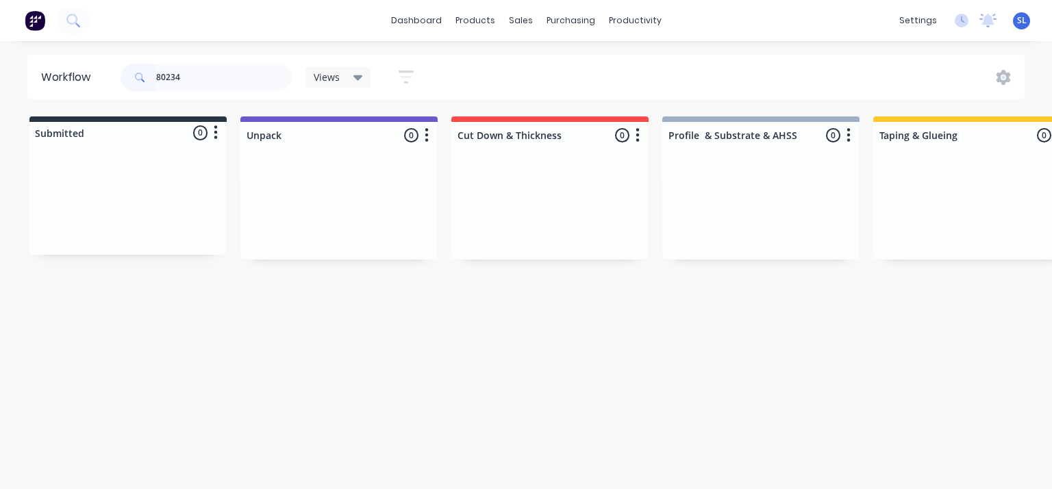
scroll to position [0, 1226]
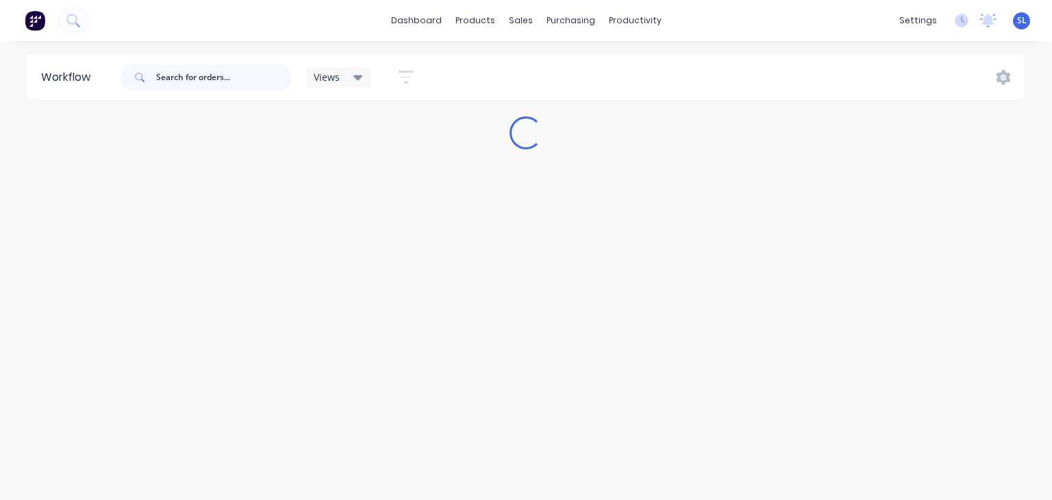
click at [209, 79] on input "text" at bounding box center [224, 77] width 136 height 27
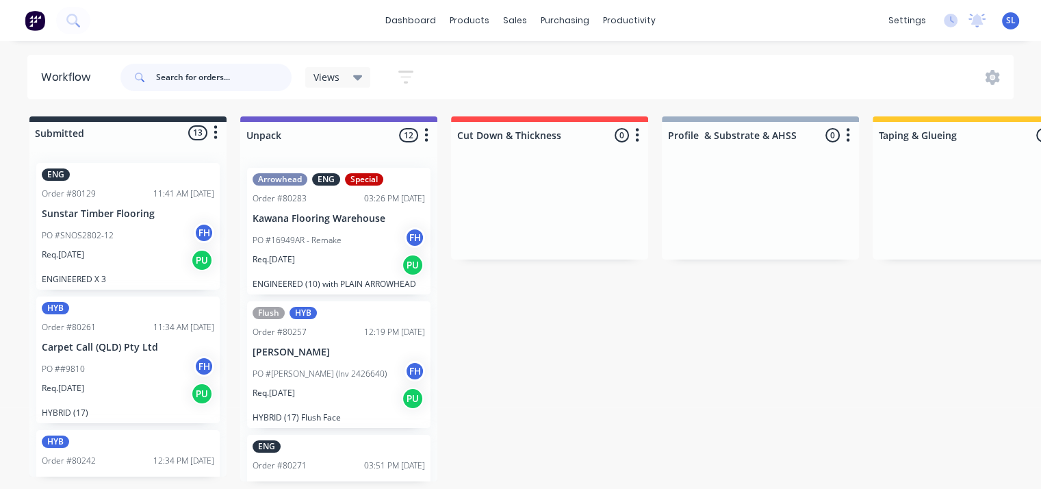
click at [209, 77] on input "text" at bounding box center [224, 77] width 136 height 27
type input "80273"
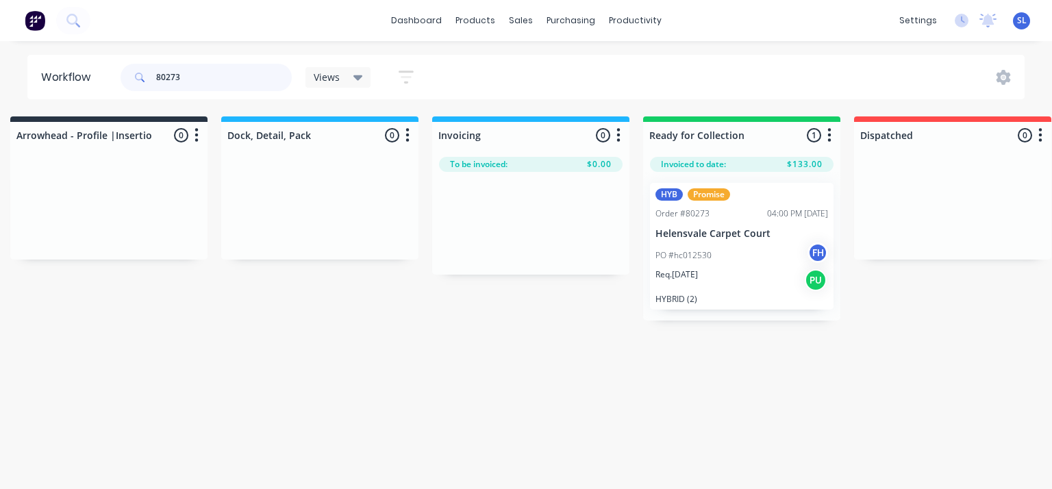
scroll to position [0, 1086]
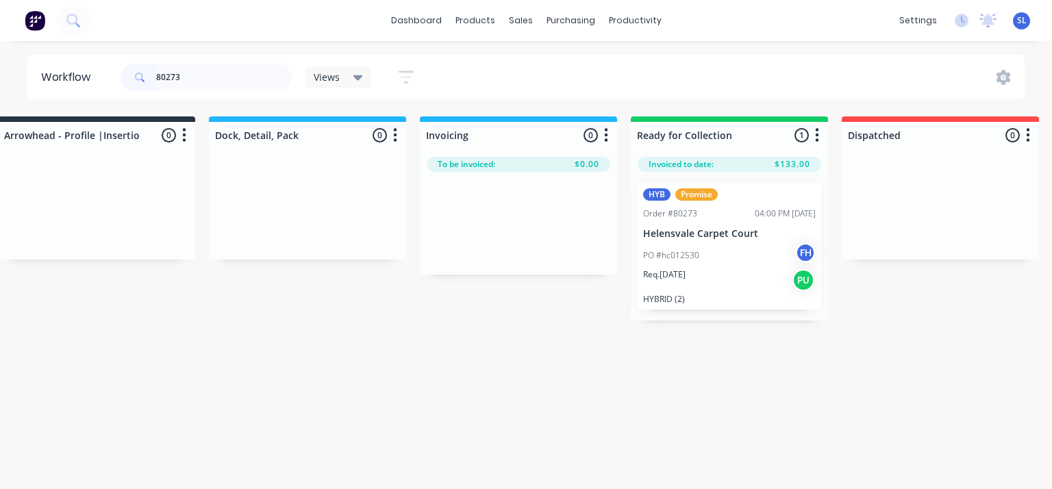
click at [690, 247] on div "PO #hc012530 FH" at bounding box center [729, 255] width 173 height 26
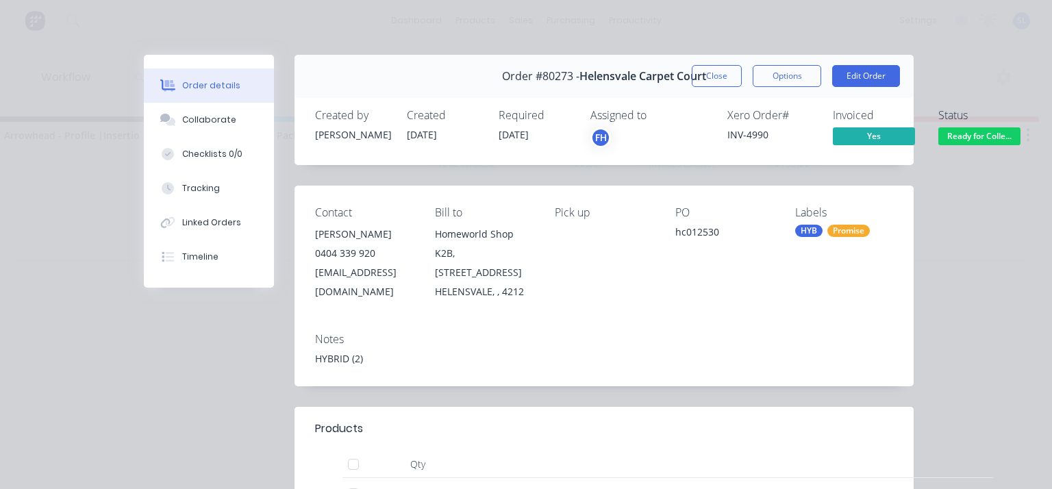
click at [624, 213] on div "Pick up" at bounding box center [604, 212] width 98 height 13
click at [629, 238] on div "Pick up" at bounding box center [604, 253] width 98 height 95
click at [872, 75] on button "Edit Order" at bounding box center [866, 76] width 68 height 22
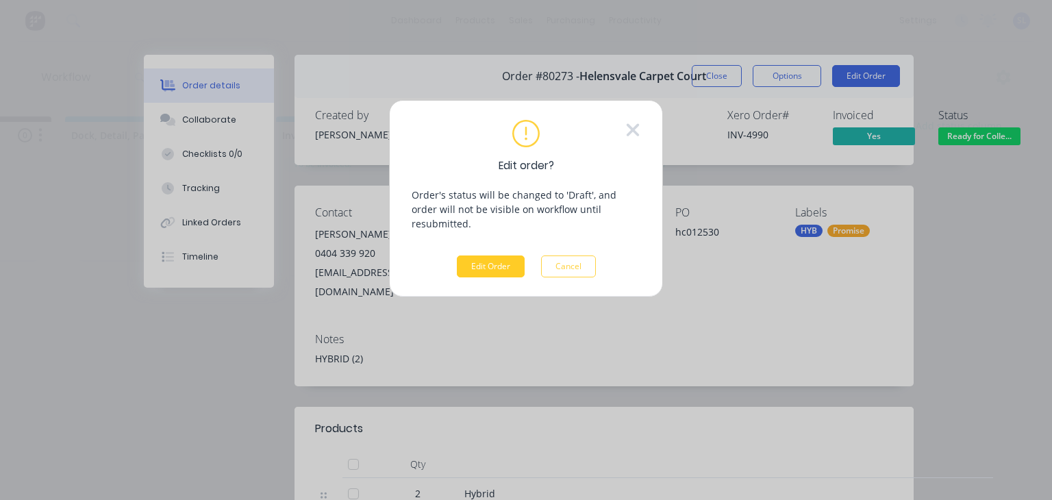
click at [476, 256] on button "Edit Order" at bounding box center [491, 266] width 68 height 22
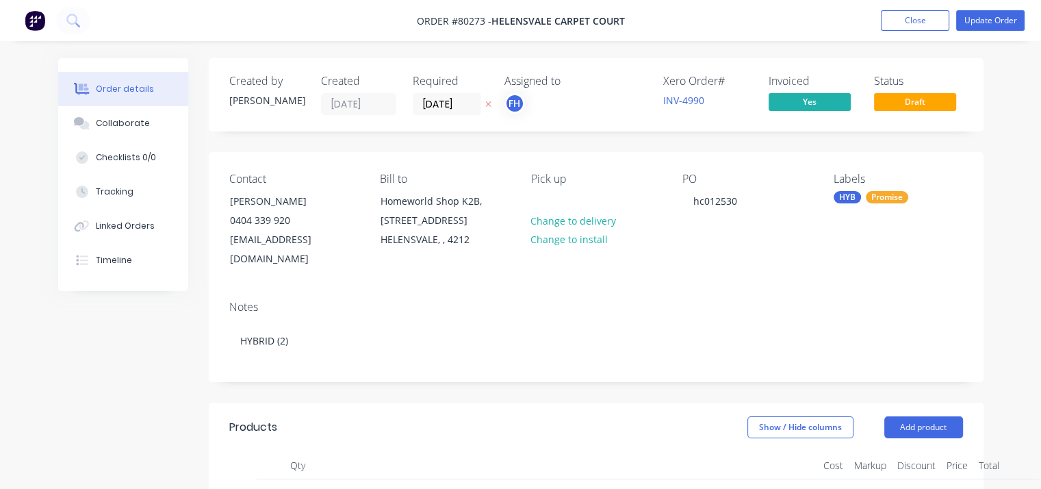
click at [558, 179] on div "Pick up" at bounding box center [595, 179] width 129 height 13
click at [561, 194] on div "Pick up Change to delivery Change to install" at bounding box center [595, 221] width 129 height 97
click at [564, 197] on div "Pick up Change to delivery Change to install" at bounding box center [595, 221] width 129 height 97
click at [530, 175] on div "Contact [PERSON_NAME] [PHONE_NUMBER] [EMAIL_ADDRESS][DOMAIN_NAME] Bill to Homew…" at bounding box center [596, 221] width 775 height 138
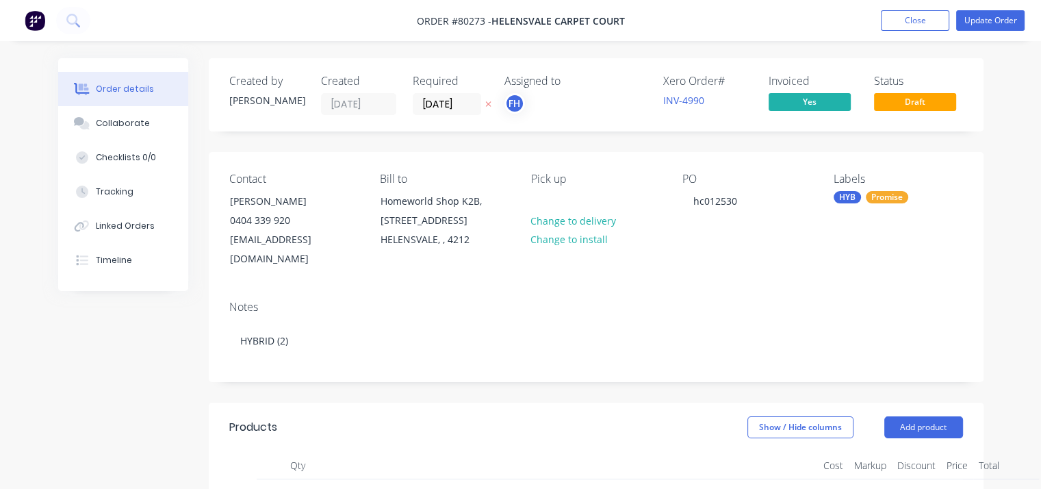
click at [539, 179] on div "Pick up" at bounding box center [595, 179] width 129 height 13
drag, startPoint x: 583, startPoint y: 187, endPoint x: 555, endPoint y: 201, distance: 30.6
click at [555, 201] on div "Pick up Change to delivery Change to install" at bounding box center [595, 221] width 129 height 97
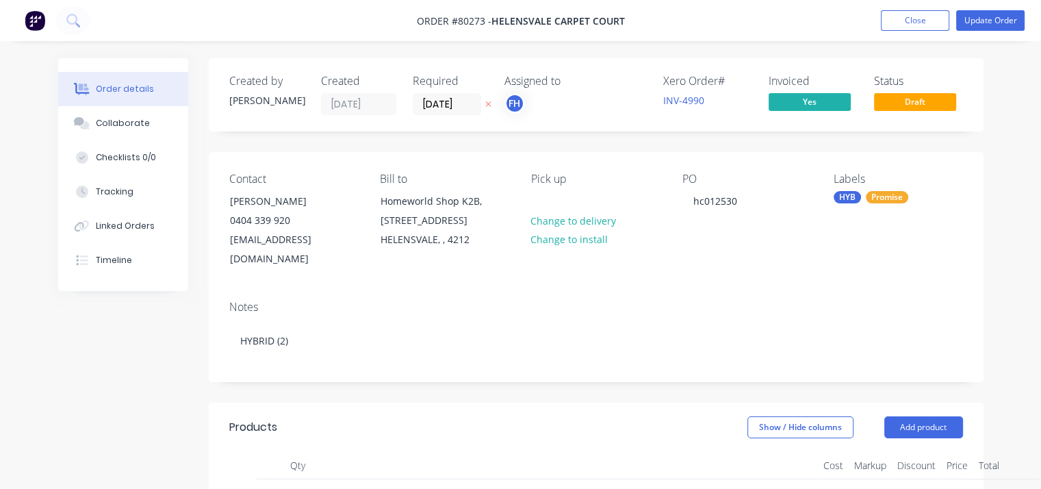
drag, startPoint x: 555, startPoint y: 201, endPoint x: 578, endPoint y: 185, distance: 27.5
click at [578, 185] on div "Pick up Change to delivery Change to install" at bounding box center [595, 221] width 129 height 97
click at [578, 185] on div "Pick up" at bounding box center [595, 179] width 129 height 13
click at [568, 176] on div "Pick up" at bounding box center [595, 179] width 129 height 13
click at [550, 181] on div "Pick up" at bounding box center [595, 179] width 129 height 13
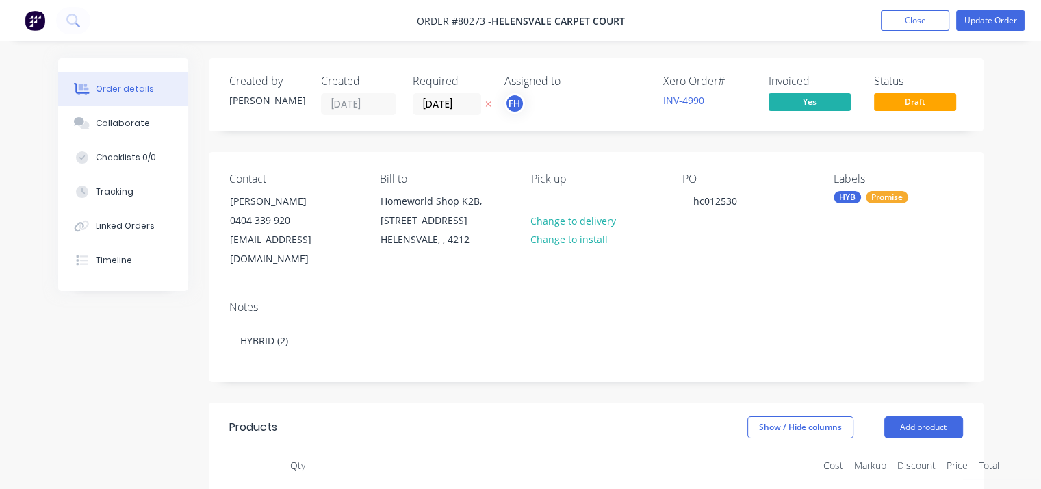
click at [558, 181] on div "Pick up" at bounding box center [595, 179] width 129 height 13
drag, startPoint x: 518, startPoint y: 187, endPoint x: 552, endPoint y: 183, distance: 33.7
click at [552, 183] on div "Contact [PERSON_NAME] [PHONE_NUMBER] [EMAIL_ADDRESS][DOMAIN_NAME] Bill to Homew…" at bounding box center [596, 221] width 775 height 138
click at [552, 190] on div "Pick up Change to delivery Change to install" at bounding box center [595, 221] width 129 height 97
click at [572, 181] on div "Pick up" at bounding box center [595, 179] width 129 height 13
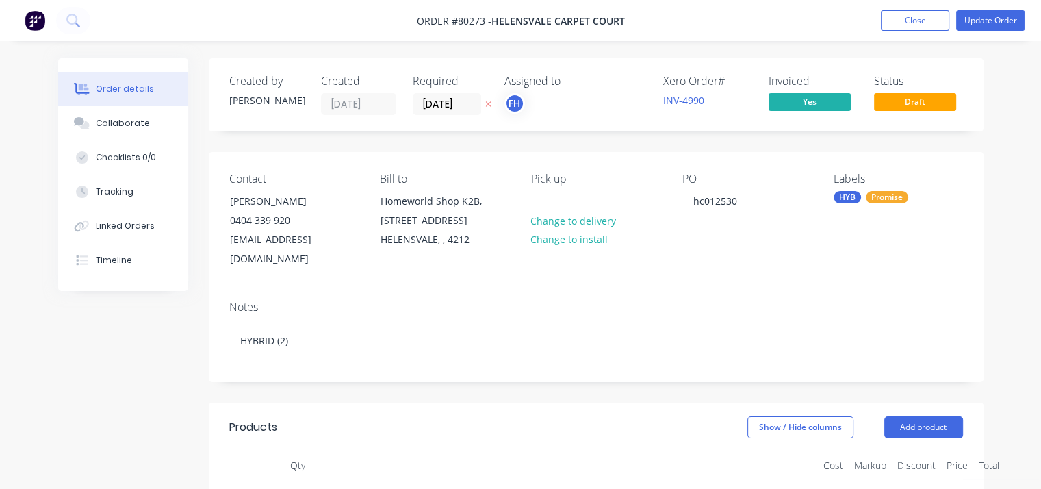
click at [565, 179] on div "Pick up" at bounding box center [595, 179] width 129 height 13
click at [931, 19] on button "Close" at bounding box center [915, 20] width 68 height 21
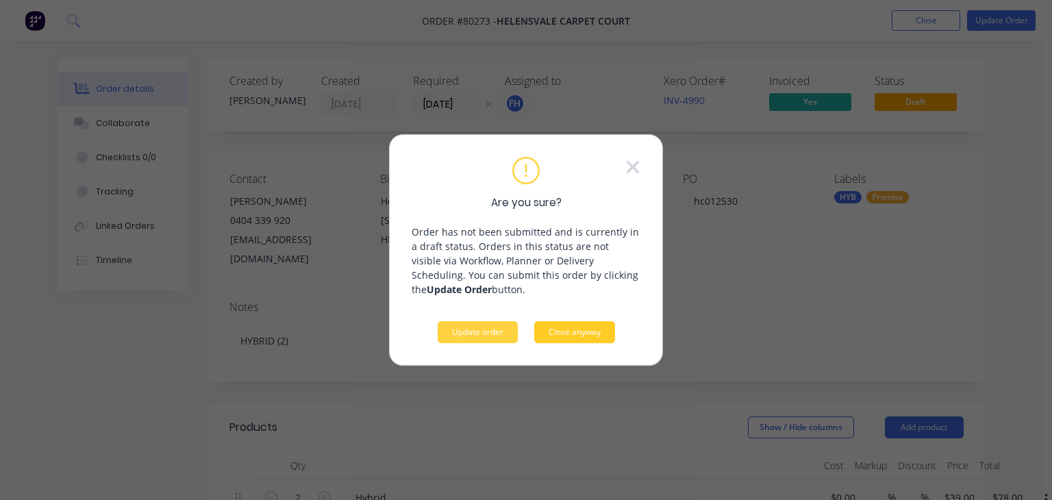
click at [576, 340] on button "Close anyway" at bounding box center [574, 332] width 81 height 22
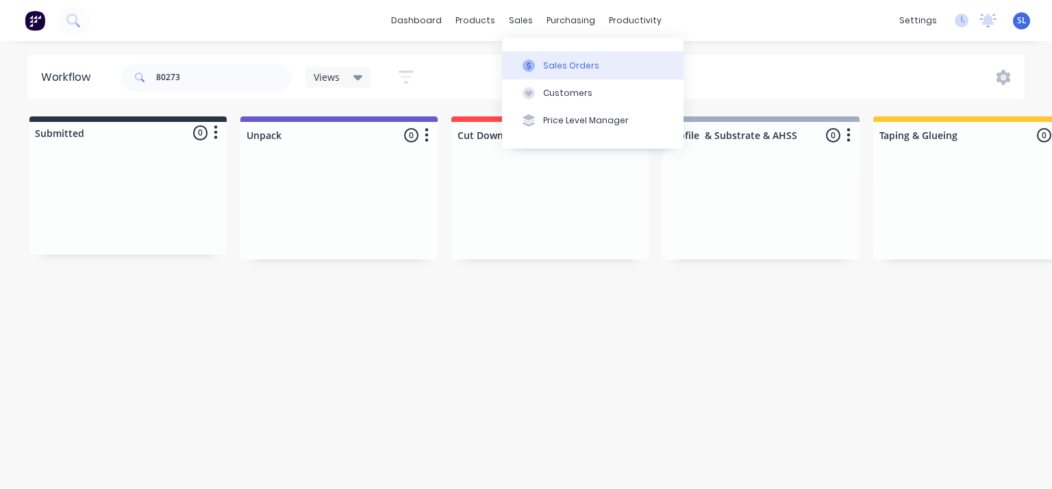
click at [533, 71] on icon at bounding box center [528, 66] width 12 height 12
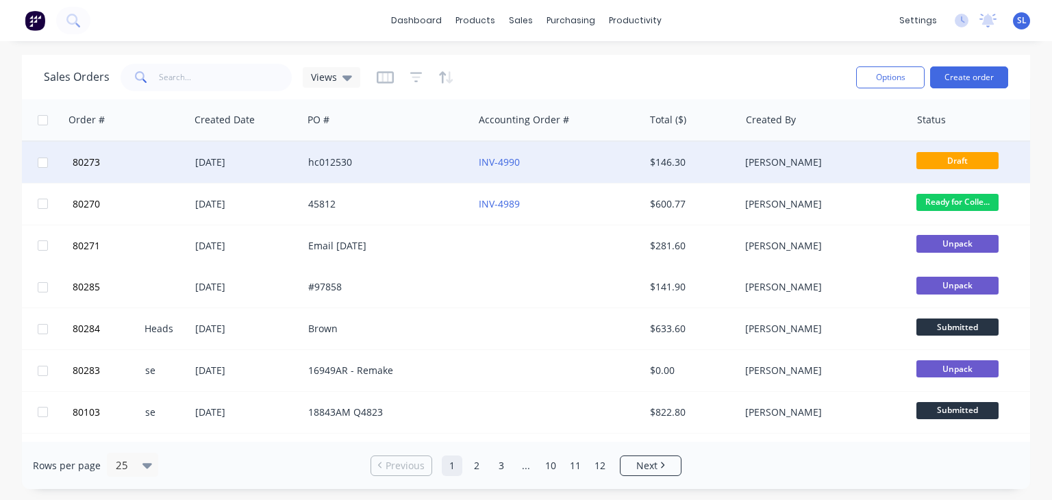
scroll to position [0, 282]
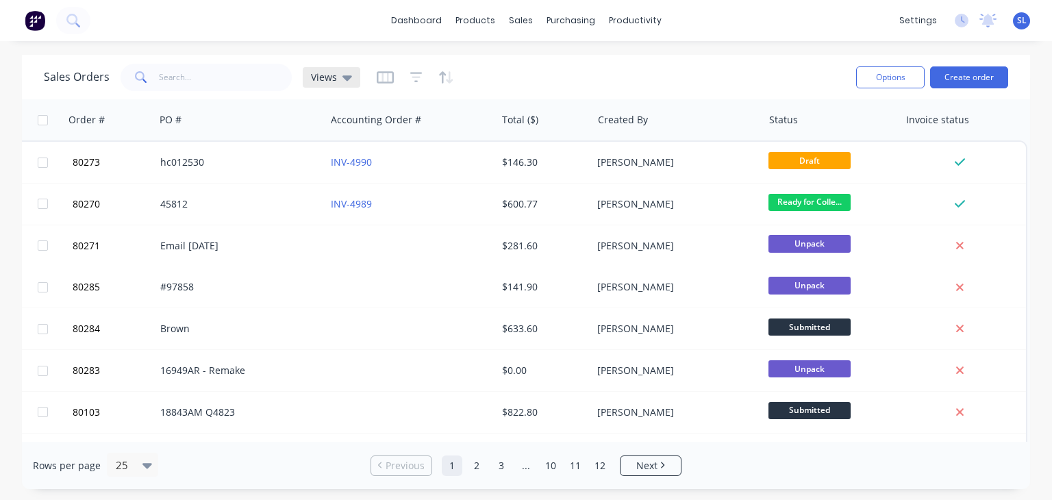
click at [345, 75] on icon at bounding box center [347, 77] width 10 height 15
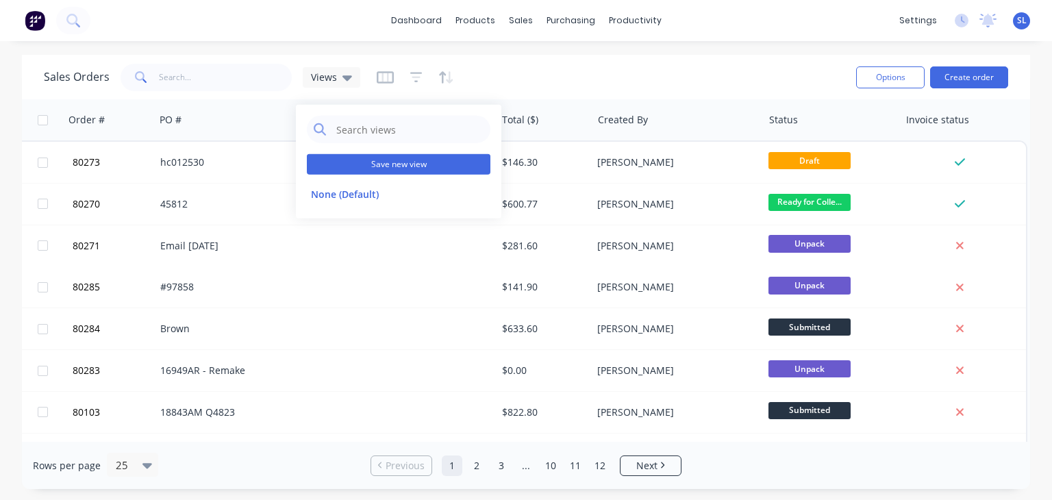
click at [397, 162] on button "Save new view" at bounding box center [398, 164] width 183 height 21
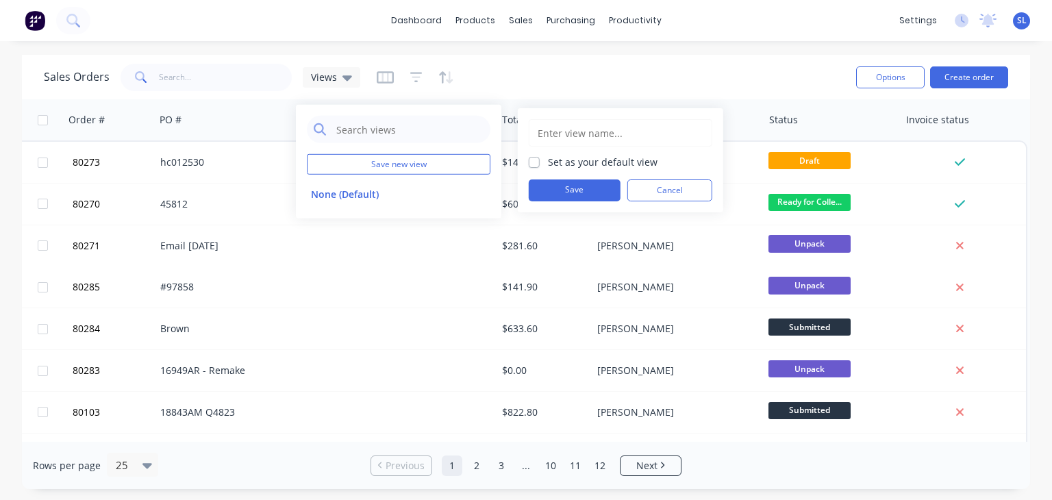
click at [573, 133] on input "text" at bounding box center [620, 133] width 168 height 26
type input "p"
click at [581, 60] on div "Sales Orders Views" at bounding box center [444, 77] width 801 height 34
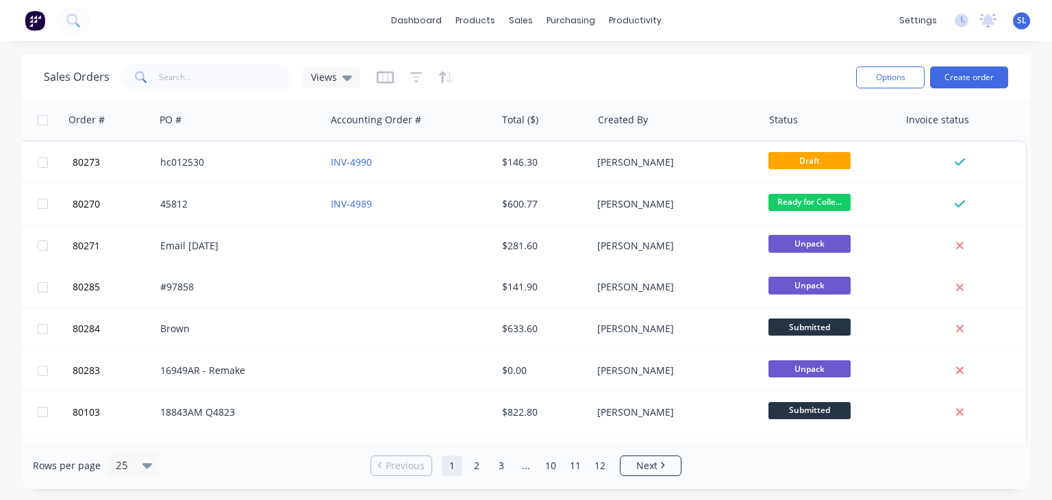
click at [393, 79] on div at bounding box center [415, 77] width 77 height 22
click at [386, 77] on icon "button" at bounding box center [385, 78] width 17 height 14
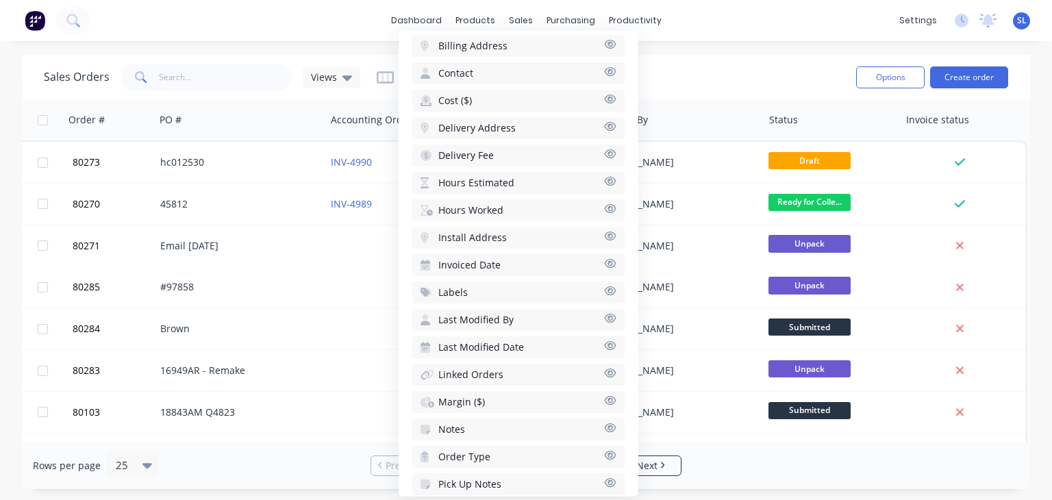
scroll to position [468, 0]
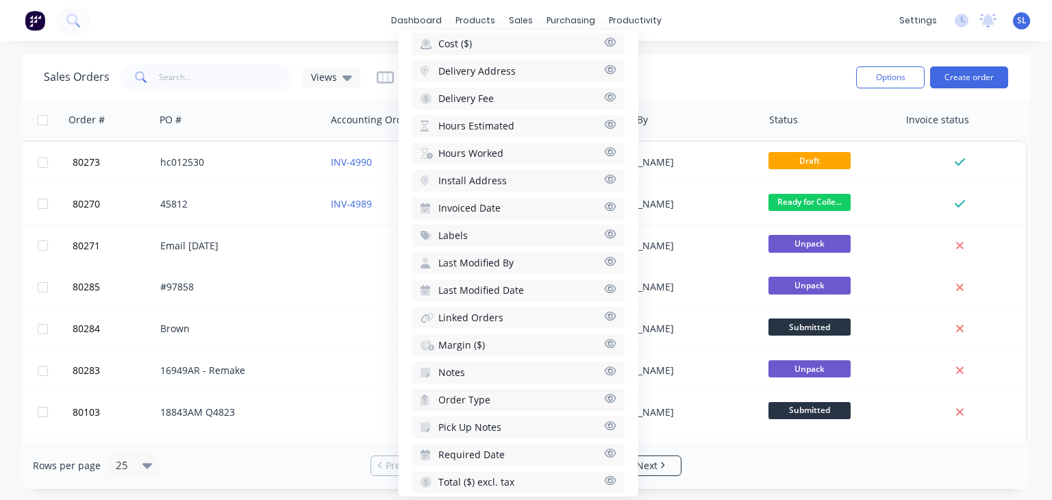
click at [492, 420] on span "Pick Up Notes" at bounding box center [469, 427] width 63 height 14
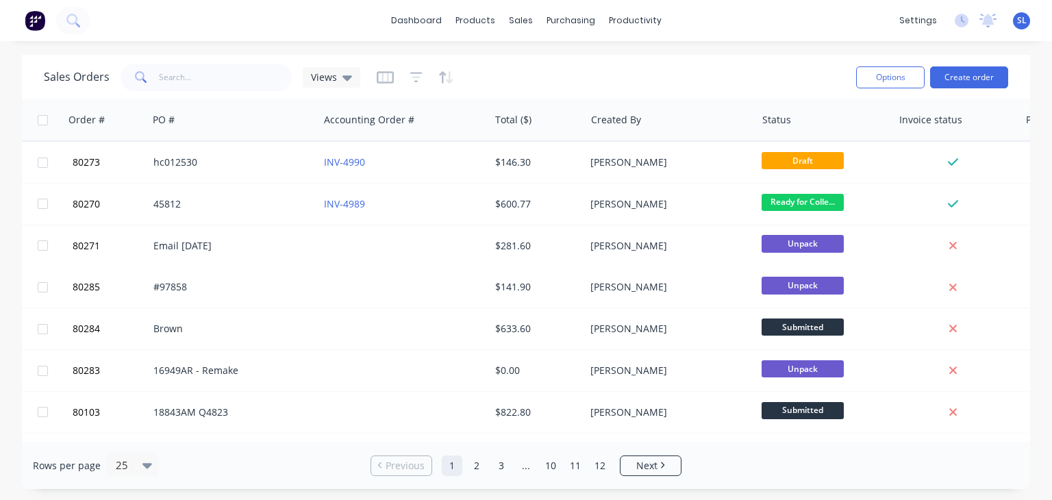
click at [769, 69] on div "Sales Orders Views" at bounding box center [444, 77] width 801 height 34
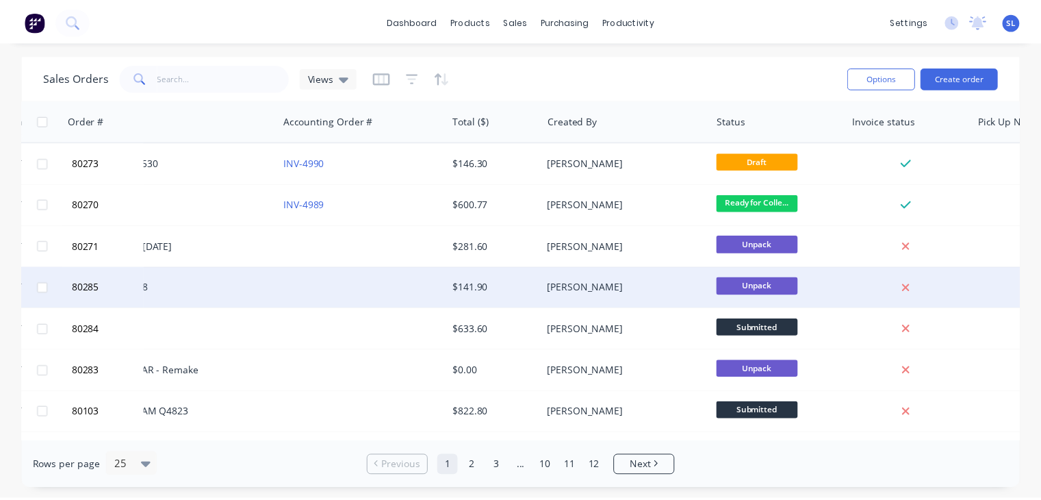
scroll to position [0, 401]
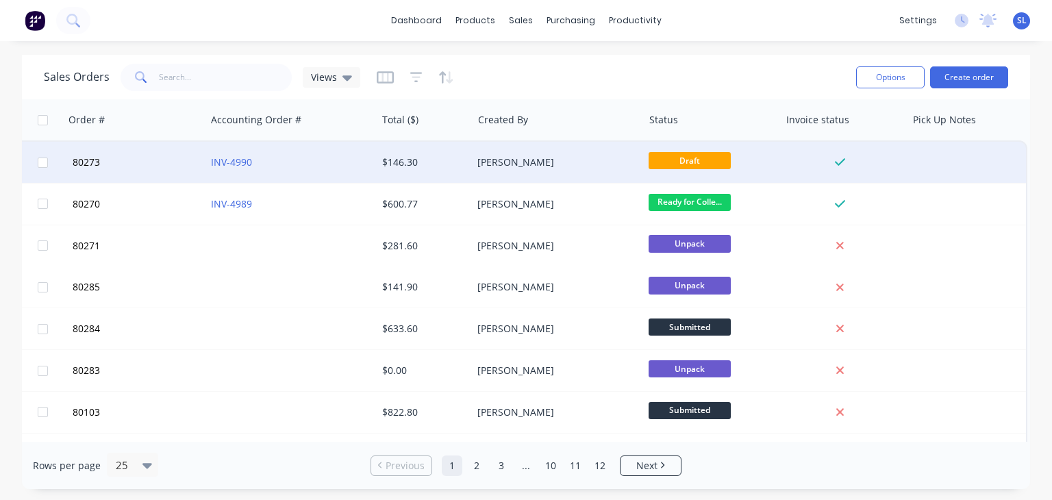
click at [953, 149] on div at bounding box center [966, 162] width 120 height 41
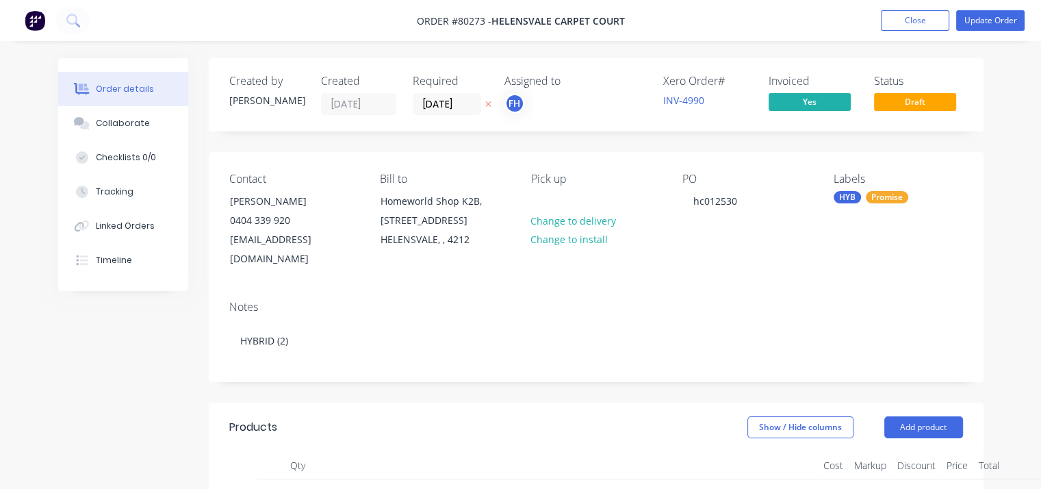
click at [561, 188] on div "Pick up Change to delivery Change to install" at bounding box center [595, 221] width 129 height 97
click at [548, 185] on div "Pick up" at bounding box center [595, 179] width 129 height 13
drag, startPoint x: 548, startPoint y: 185, endPoint x: 549, endPoint y: 195, distance: 10.4
click at [549, 195] on div "Pick up Change to delivery Change to install" at bounding box center [595, 221] width 129 height 97
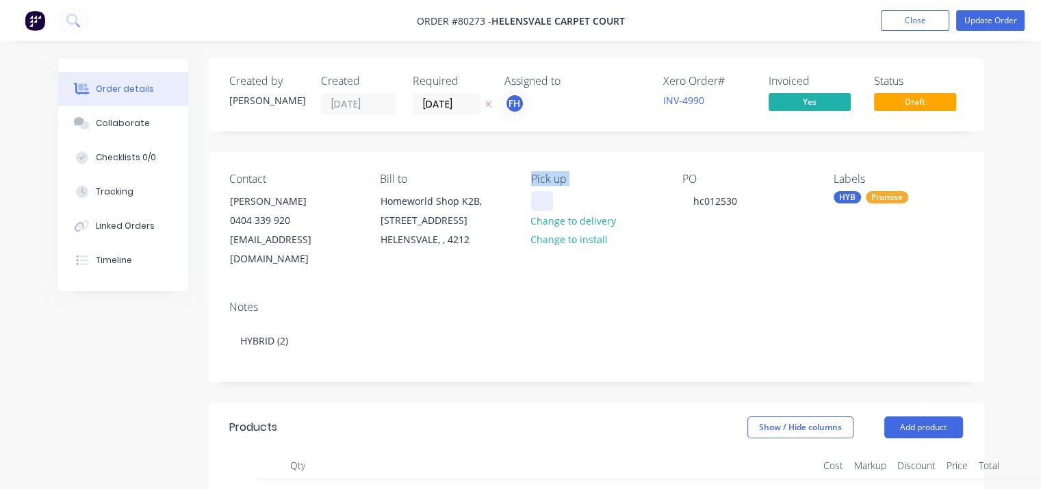
click at [549, 195] on div at bounding box center [542, 201] width 22 height 20
click at [999, 21] on button "Update Order" at bounding box center [990, 20] width 68 height 21
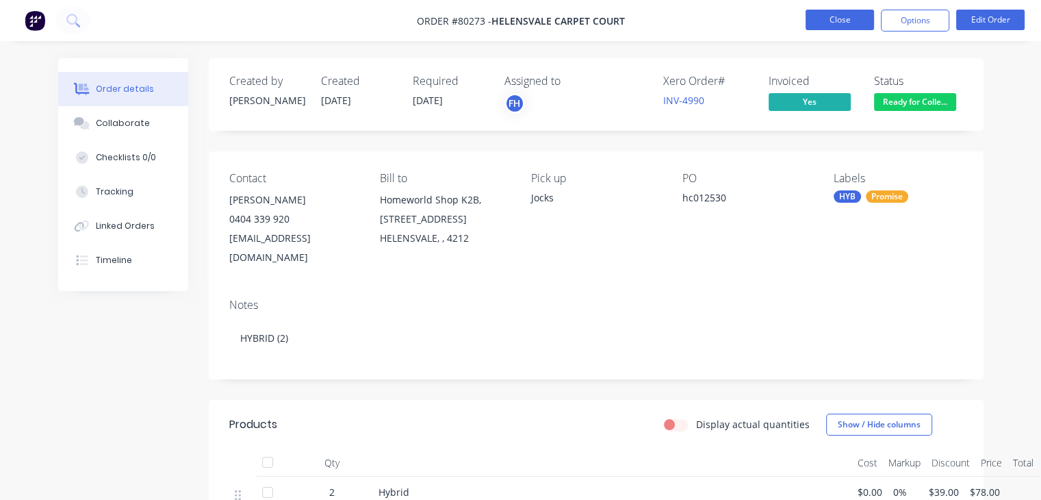
click at [835, 26] on button "Close" at bounding box center [840, 20] width 68 height 21
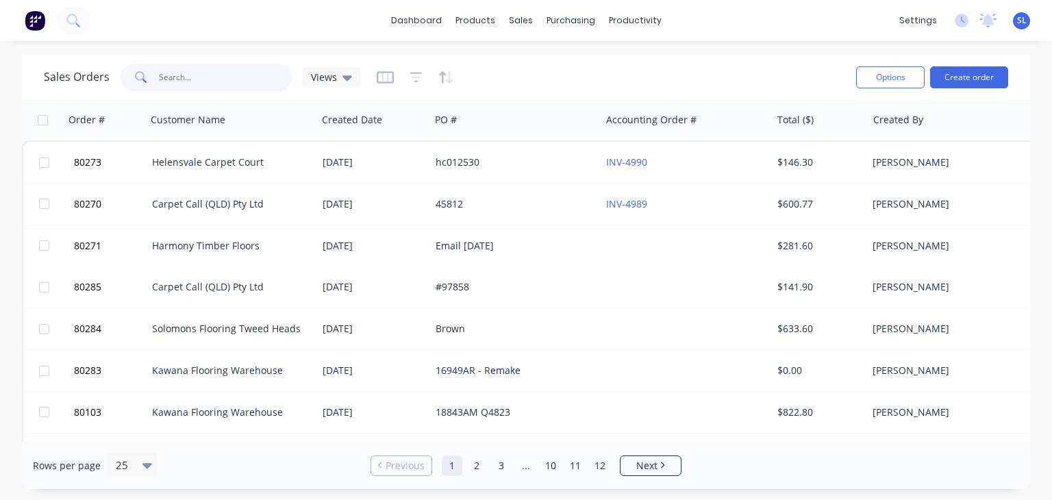
click at [222, 75] on input "text" at bounding box center [225, 77] width 133 height 27
type input "80247"
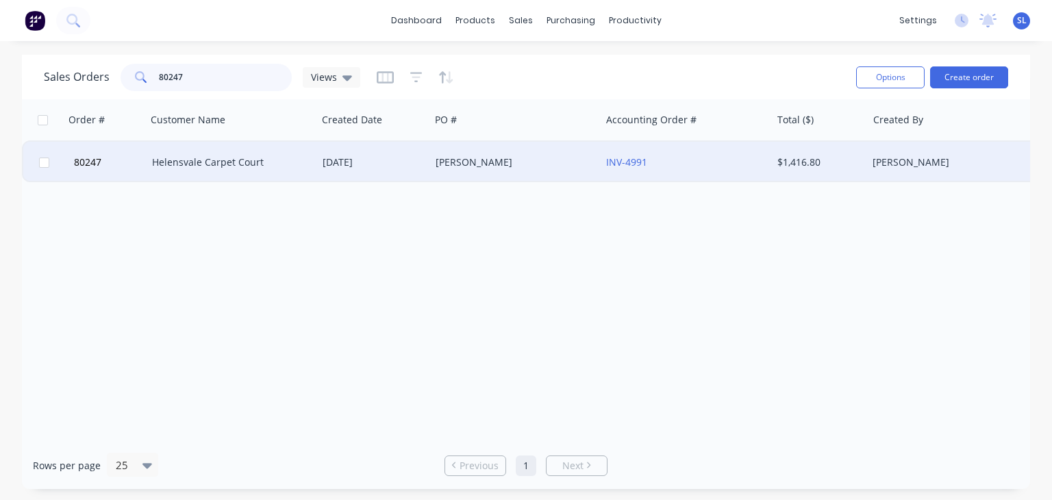
scroll to position [0, 275]
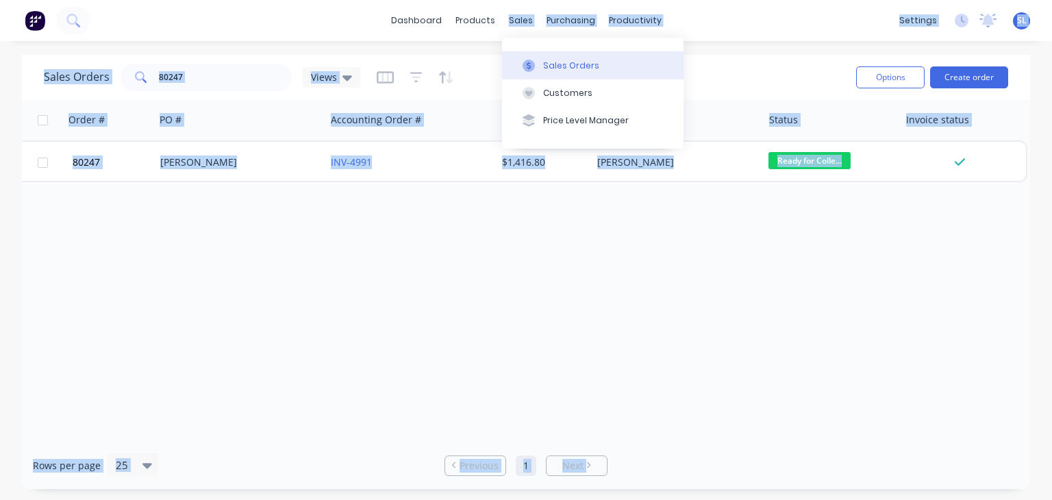
drag, startPoint x: 509, startPoint y: 12, endPoint x: 540, endPoint y: 69, distance: 65.2
click at [540, 69] on body "dashboard products sales purchasing productivity dashboard products Product Cat…" at bounding box center [526, 250] width 1052 height 500
click at [540, 69] on button "Sales Orders" at bounding box center [592, 64] width 181 height 27
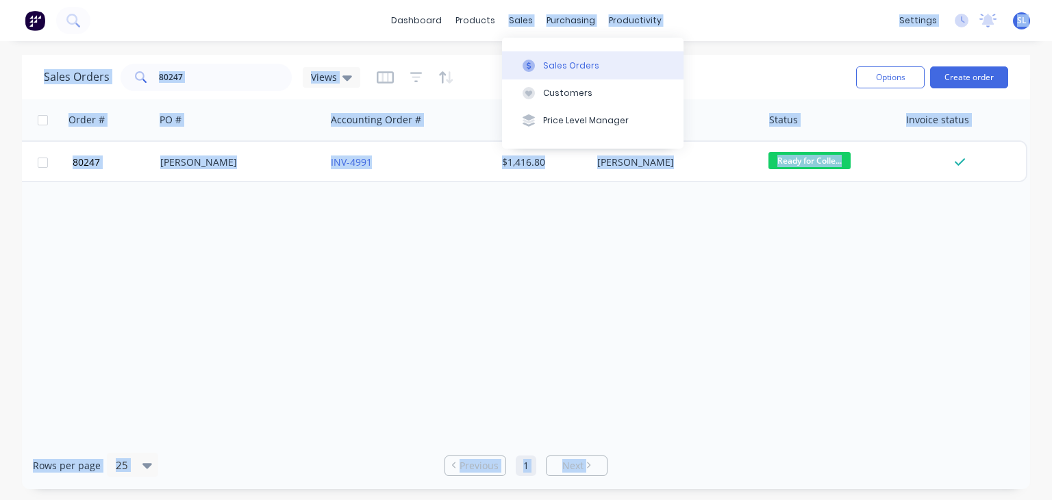
click at [563, 60] on div "Sales Orders" at bounding box center [571, 66] width 56 height 12
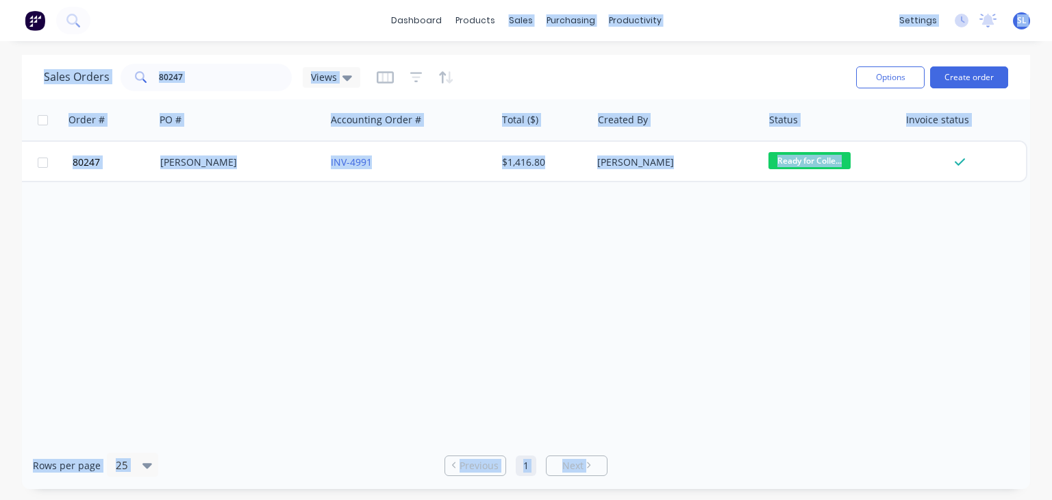
click at [730, 33] on div "dashboard products sales purchasing productivity dashboard products Product Cat…" at bounding box center [526, 20] width 1052 height 41
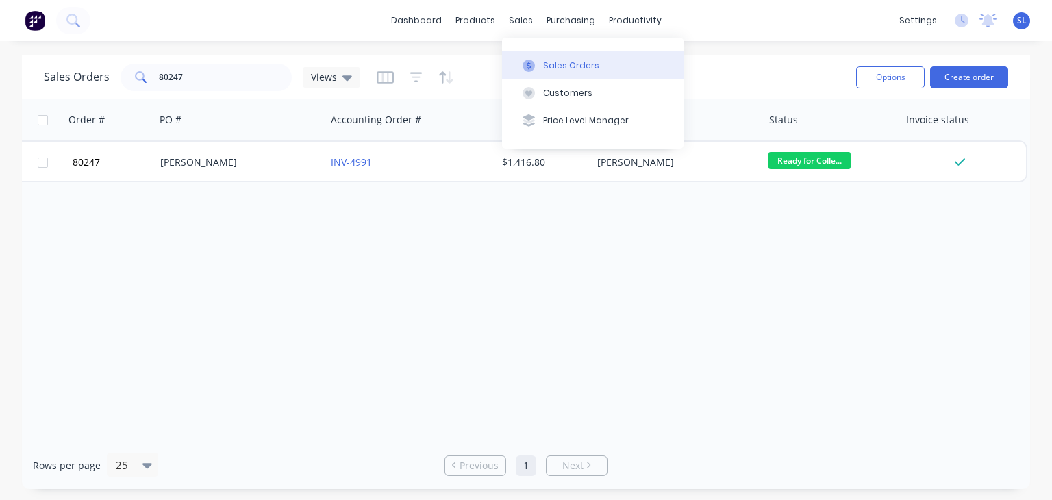
click at [550, 64] on div "Sales Orders" at bounding box center [571, 66] width 56 height 12
click at [594, 57] on button "Sales Orders" at bounding box center [592, 64] width 181 height 27
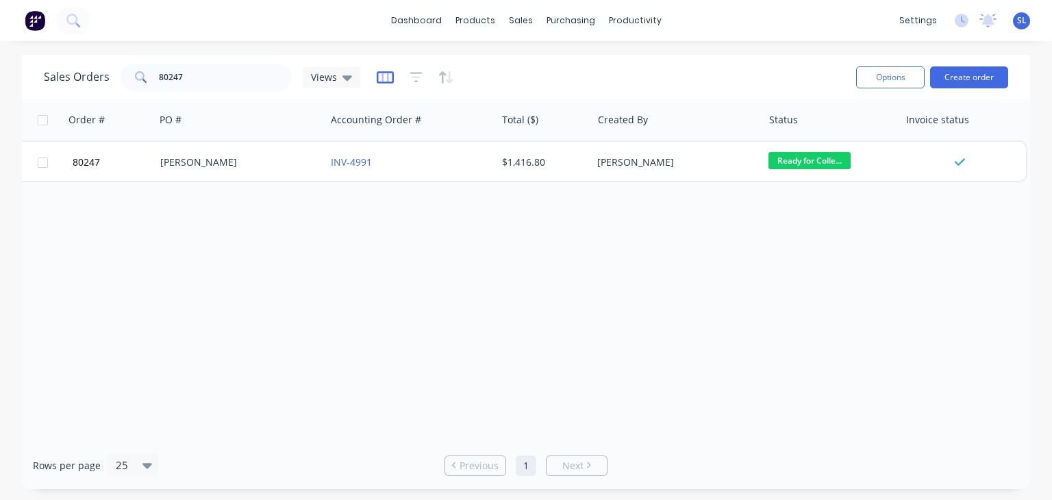
drag, startPoint x: 373, startPoint y: 77, endPoint x: 384, endPoint y: 80, distance: 11.3
click at [384, 80] on div "Sales Orders 80247 Views" at bounding box center [444, 77] width 801 height 34
click at [384, 80] on icon "button" at bounding box center [385, 78] width 17 height 14
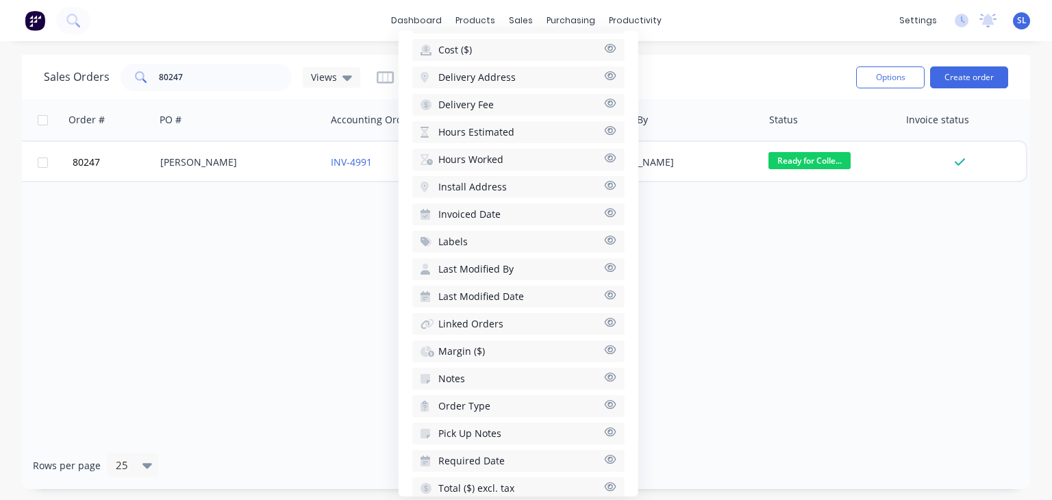
scroll to position [468, 0]
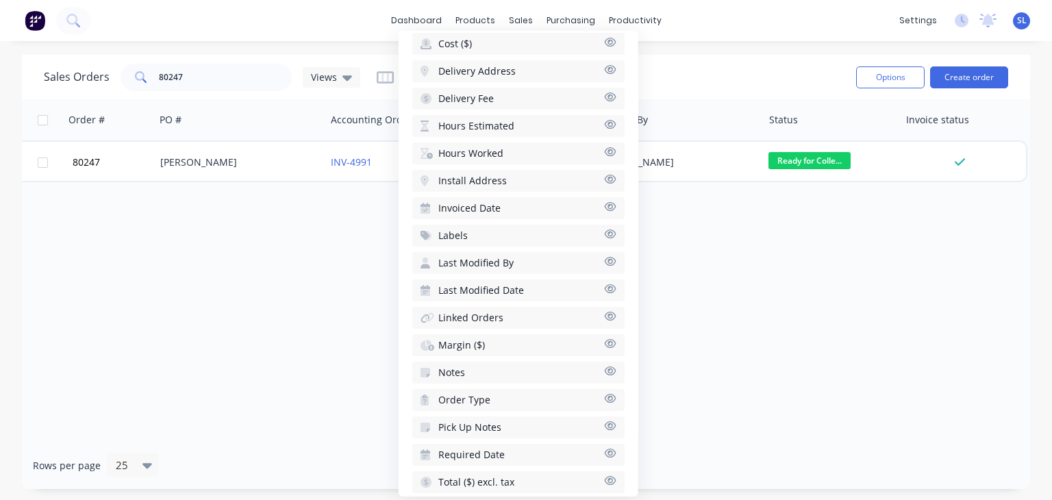
click at [604, 420] on icon "button" at bounding box center [610, 425] width 12 height 10
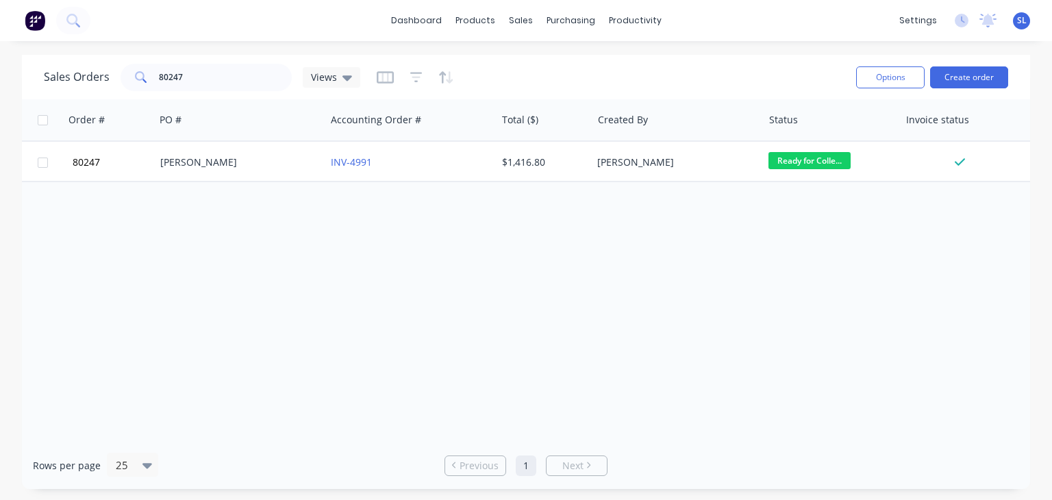
click at [711, 359] on div "Order # Customer Name Created Date PO # Accounting Order # Total ($) Created By…" at bounding box center [526, 270] width 1008 height 342
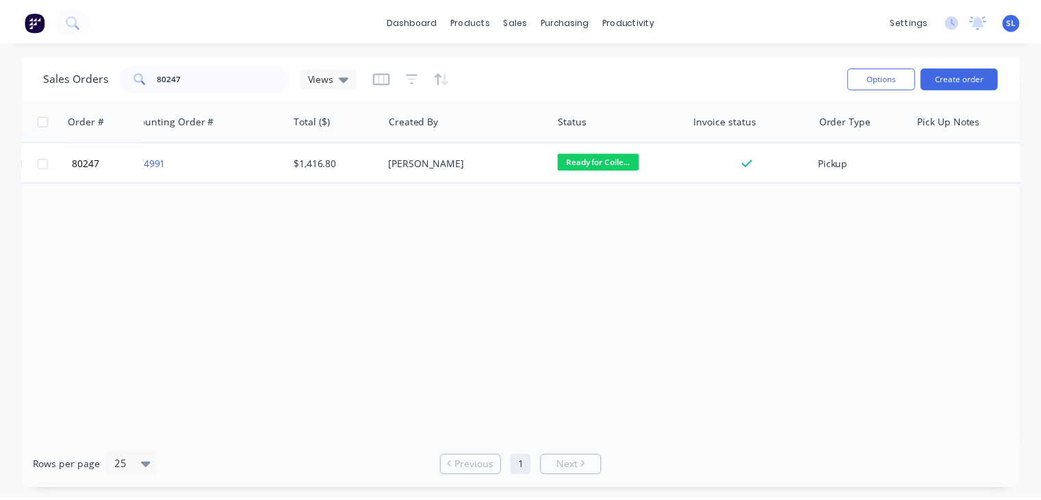
scroll to position [0, 494]
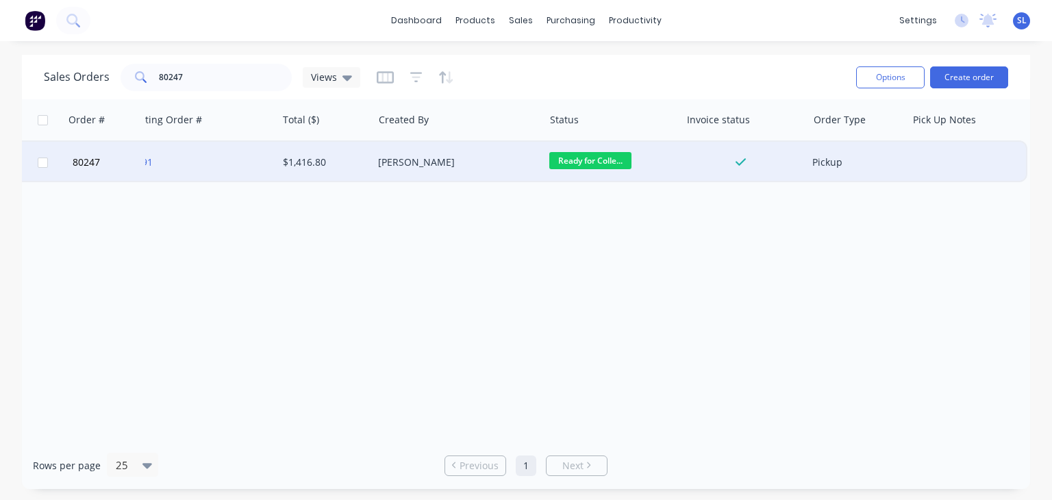
click at [942, 161] on div at bounding box center [966, 162] width 120 height 41
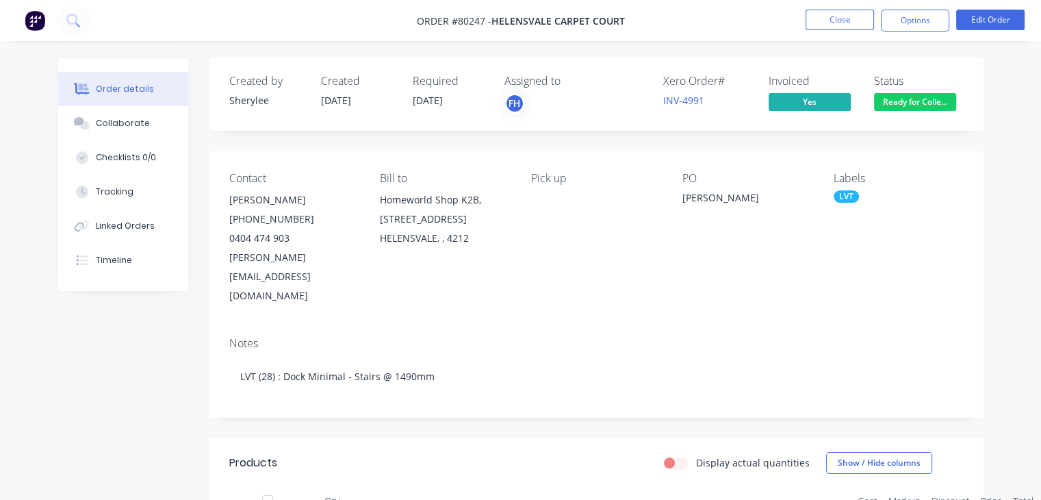
click at [578, 182] on div "Pick up" at bounding box center [595, 178] width 129 height 13
click at [990, 19] on button "Edit Order" at bounding box center [990, 20] width 68 height 21
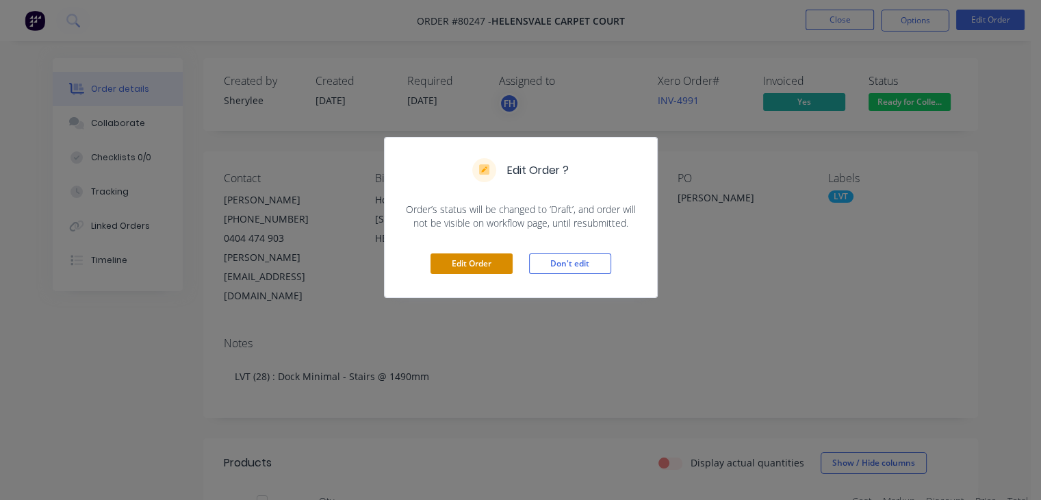
click at [482, 259] on button "Edit Order" at bounding box center [472, 263] width 82 height 21
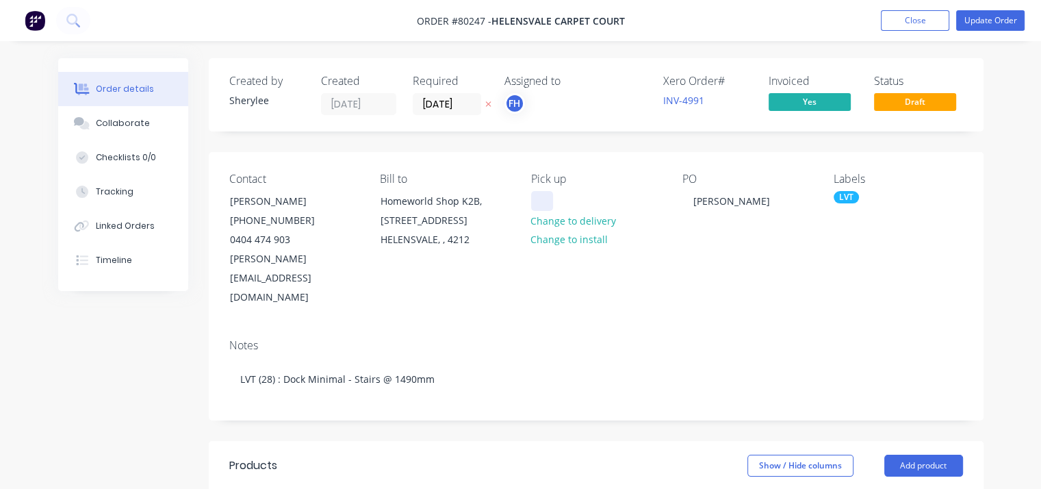
drag, startPoint x: 570, startPoint y: 199, endPoint x: 538, endPoint y: 201, distance: 31.6
click at [538, 201] on div "Pick up Change to delivery Change to install" at bounding box center [595, 240] width 129 height 135
click at [538, 201] on div at bounding box center [542, 201] width 22 height 20
drag, startPoint x: 1005, startPoint y: 29, endPoint x: 997, endPoint y: 21, distance: 11.6
click at [997, 21] on button "Update Order" at bounding box center [990, 20] width 68 height 21
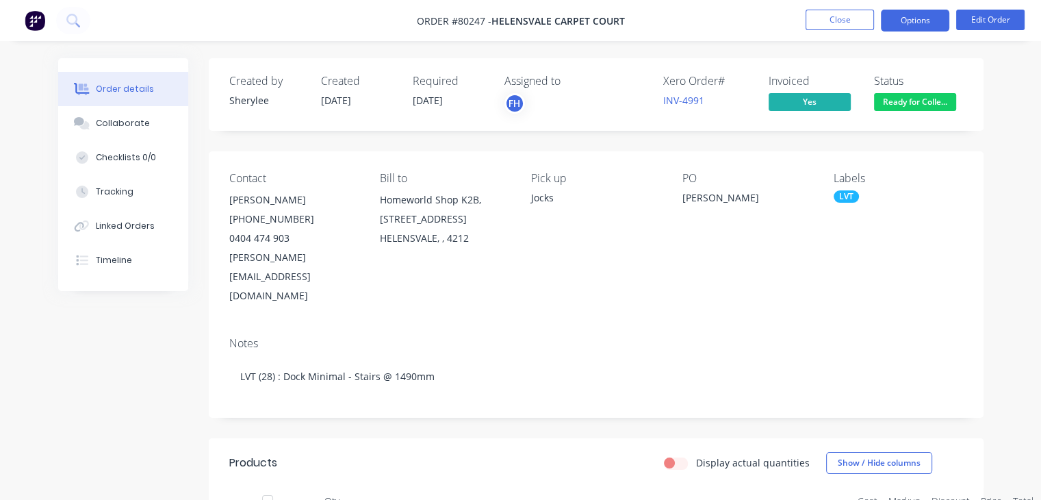
click at [923, 19] on button "Options" at bounding box center [915, 21] width 68 height 22
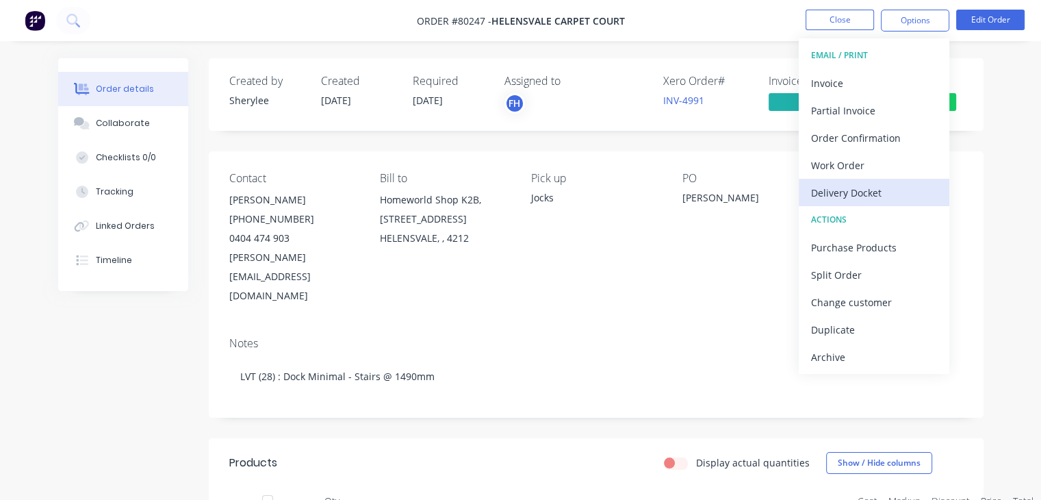
click at [895, 190] on div "Delivery Docket" at bounding box center [874, 193] width 126 height 20
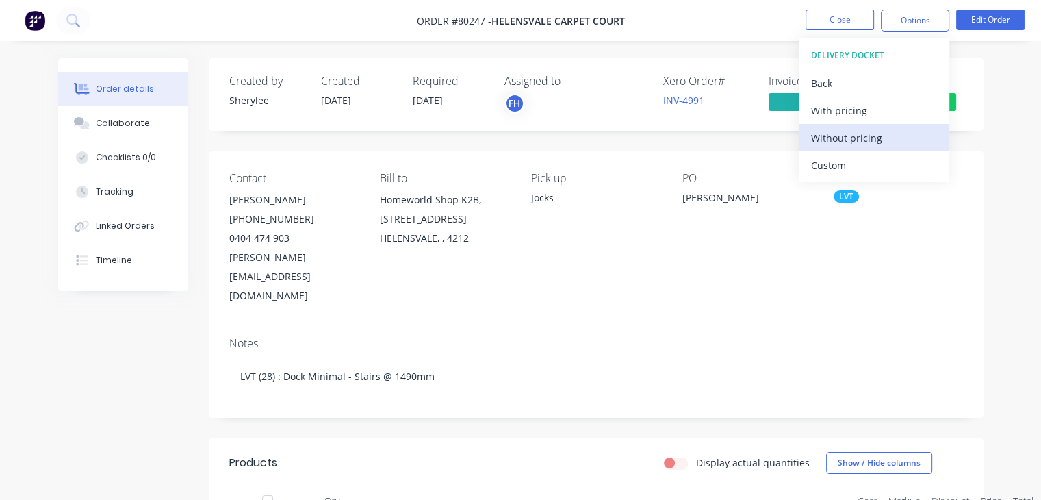
click at [863, 133] on div "Without pricing" at bounding box center [874, 138] width 126 height 20
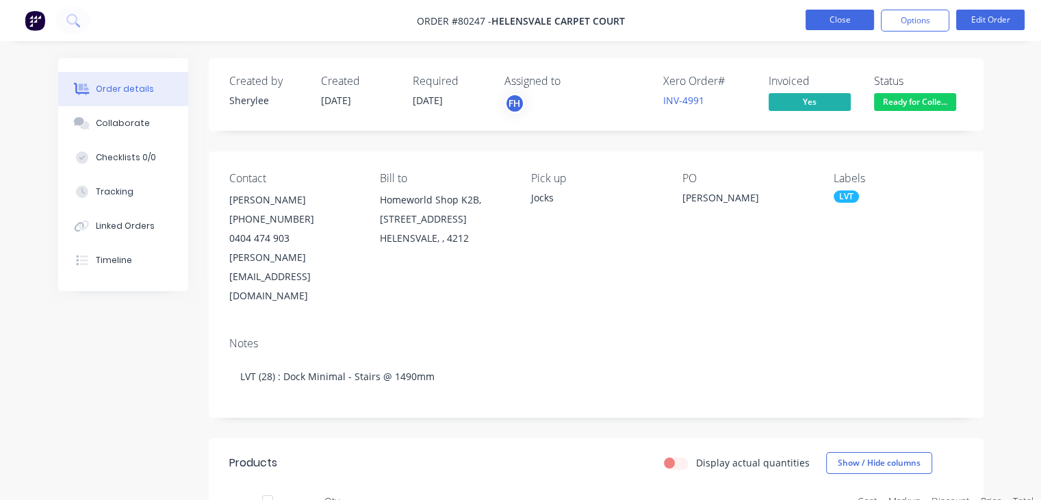
click at [853, 20] on button "Close" at bounding box center [840, 20] width 68 height 21
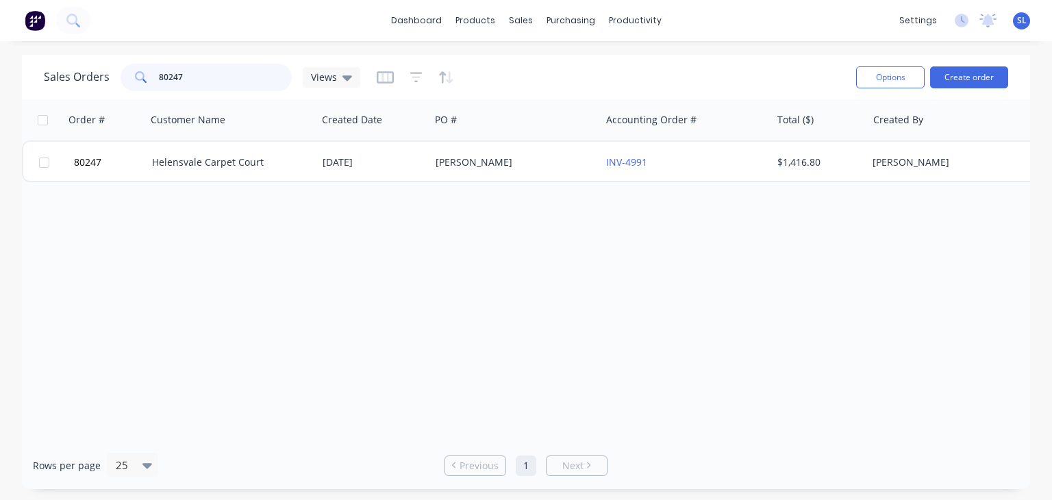
click at [205, 78] on input "80247" at bounding box center [225, 77] width 133 height 27
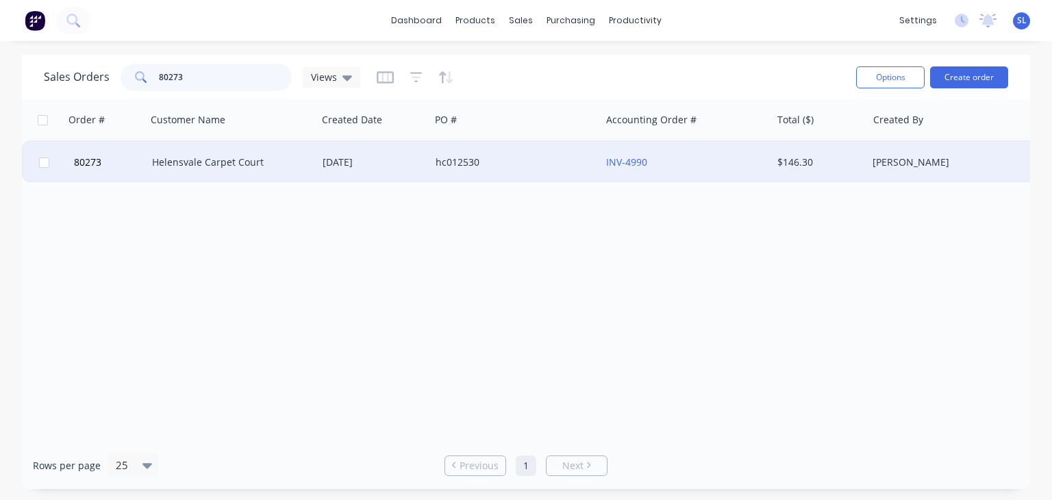
type input "80273"
click at [301, 162] on div "Helensvale Carpet Court" at bounding box center [228, 162] width 152 height 14
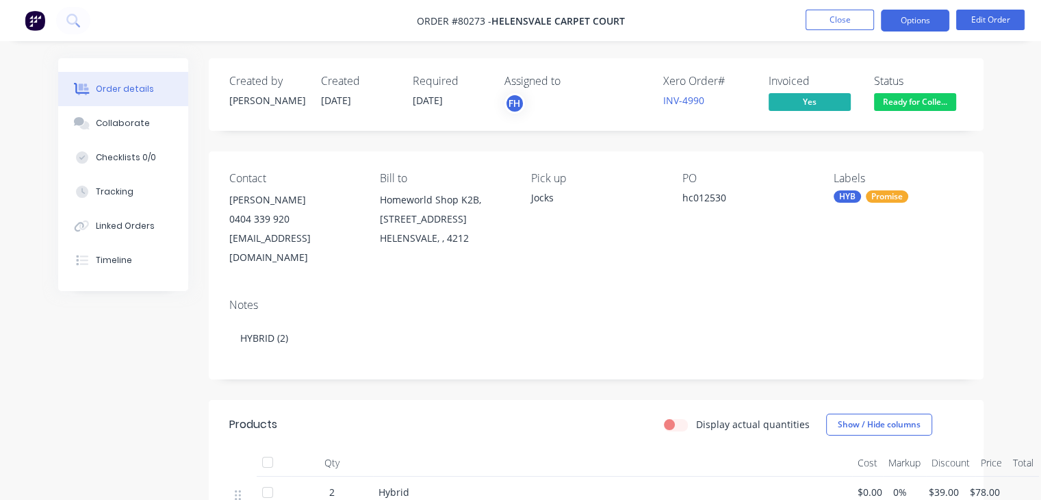
click at [923, 18] on button "Options" at bounding box center [915, 21] width 68 height 22
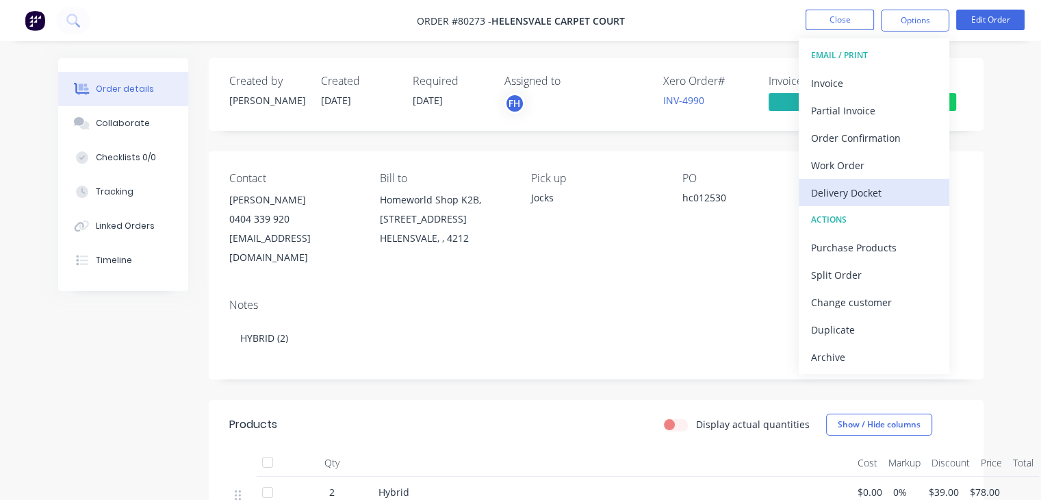
click at [899, 192] on div "Delivery Docket" at bounding box center [874, 193] width 126 height 20
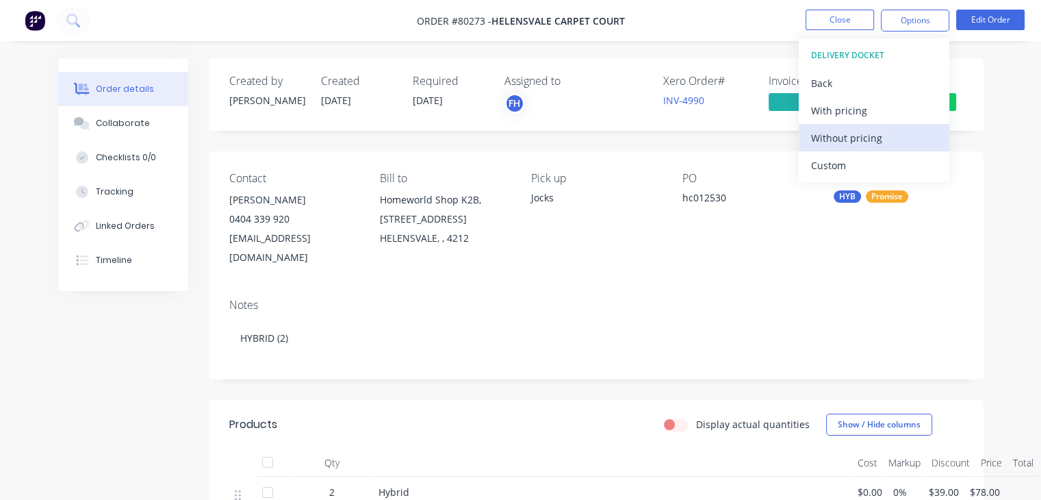
click at [845, 135] on div "Without pricing" at bounding box center [874, 138] width 126 height 20
